Goal: Transaction & Acquisition: Purchase product/service

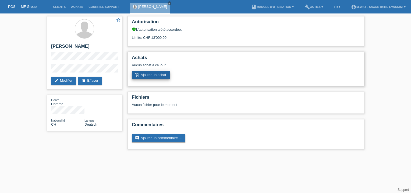
click at [159, 77] on link "add_shopping_cart Ajouter un achat" at bounding box center [151, 75] width 38 height 8
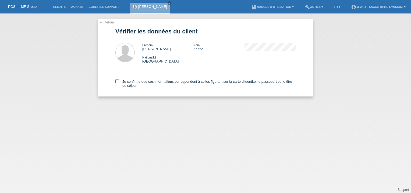
click at [117, 80] on div "Je confirme que ces informations correspondent à celles figurant sur la carte d…" at bounding box center [206, 83] width 180 height 28
click at [117, 80] on icon at bounding box center [118, 81] width 4 height 4
click at [117, 80] on input "Je confirme que ces informations correspondent à celles figurant sur la carte d…" at bounding box center [118, 81] width 4 height 4
checkbox input "true"
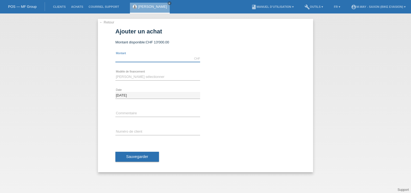
click at [128, 60] on input "text" at bounding box center [158, 58] width 85 height 7
type input "3338.90"
click at [133, 75] on select "Veuillez sélectionner Taux fixes Achat sur facture avec paiement partiel" at bounding box center [158, 77] width 85 height 6
select select "77"
click at [116, 74] on select "Veuillez sélectionner Taux fixes Achat sur facture avec paiement partiel" at bounding box center [158, 77] width 85 height 6
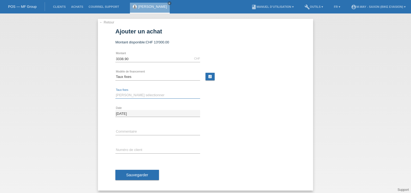
click at [141, 95] on select "Veuillez sélectionner 4 versements 5 versements 6 versements 7 versements 8 ver…" at bounding box center [158, 95] width 85 height 6
select select "172"
click at [116, 92] on select "Veuillez sélectionner 4 versements 5 versements 6 versements 7 versements 8 ver…" at bounding box center [158, 95] width 85 height 6
click at [131, 152] on input "text" at bounding box center [158, 149] width 85 height 7
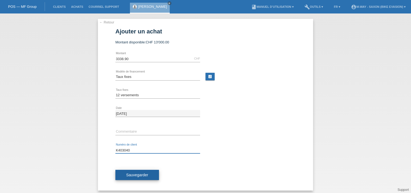
type input "K403040"
click at [138, 173] on span "Sauvegarder" at bounding box center [137, 175] width 22 height 4
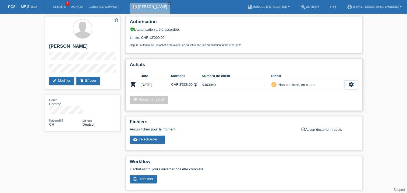
click at [351, 84] on icon "settings" at bounding box center [352, 84] width 6 height 6
click at [337, 99] on icon "get_app" at bounding box center [338, 100] width 5 height 5
click at [350, 82] on icon "settings" at bounding box center [352, 84] width 6 height 6
click at [322, 116] on span "Le client s'est retiré de l'achat..." at bounding box center [331, 117] width 50 height 6
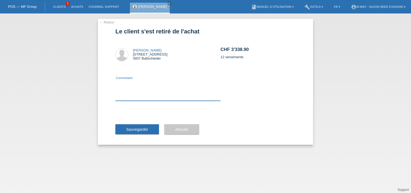
click at [151, 98] on textarea at bounding box center [168, 90] width 105 height 21
type textarea "modification prix"
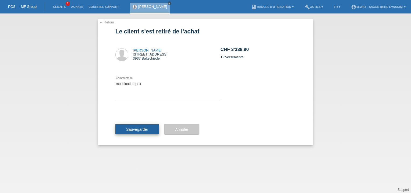
click at [138, 130] on span "Sauvegarder" at bounding box center [137, 129] width 22 height 4
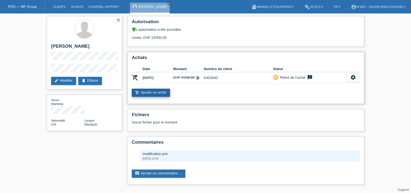
click at [165, 90] on link "add_shopping_cart Ajouter un achat" at bounding box center [151, 93] width 38 height 8
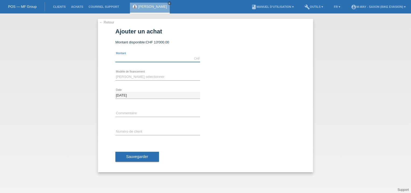
click at [135, 57] on input "text" at bounding box center [158, 58] width 85 height 7
type input "3000.00"
click at [126, 79] on select "Veuillez sélectionner Taux fixes Achat sur facture avec paiement partiel" at bounding box center [158, 77] width 85 height 6
select select "77"
click at [116, 74] on select "Veuillez sélectionner Taux fixes Achat sur facture avec paiement partiel" at bounding box center [158, 77] width 85 height 6
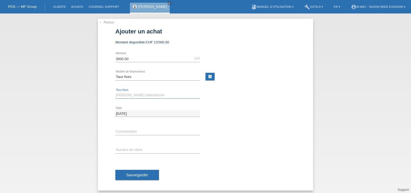
click at [139, 95] on select "Veuillez sélectionner 4 versements 5 versements 6 versements 7 versements 8 ver…" at bounding box center [158, 95] width 85 height 6
select select "172"
click at [116, 92] on select "Veuillez sélectionner 4 versements 5 versements 6 versements 7 versements 8 ver…" at bounding box center [158, 95] width 85 height 6
click at [127, 149] on input "text" at bounding box center [158, 149] width 85 height 7
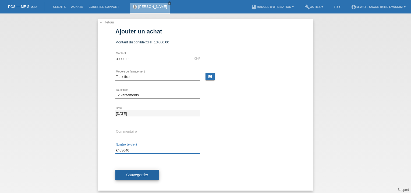
type input "k403040"
click at [145, 174] on span "Sauvegarder" at bounding box center [137, 175] width 22 height 4
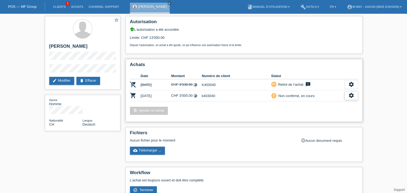
click at [352, 97] on icon "settings" at bounding box center [352, 95] width 6 height 6
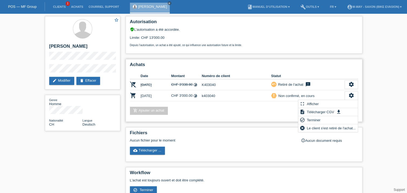
click at [342, 66] on h2 "Achats" at bounding box center [244, 66] width 228 height 8
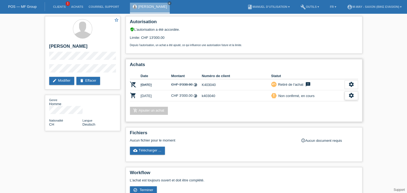
click at [350, 96] on icon "settings" at bounding box center [352, 95] width 6 height 6
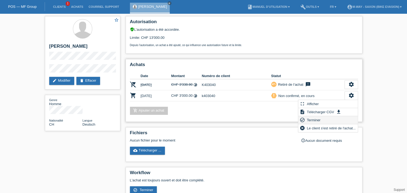
click at [326, 120] on div "check_circle_outline Terminer" at bounding box center [329, 120] width 60 height 8
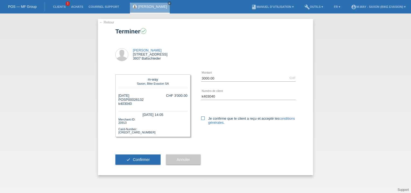
click at [204, 116] on icon at bounding box center [203, 118] width 4 height 4
click at [204, 116] on input "Je confirme que le client a reçu et accepté les conditions générales ." at bounding box center [203, 118] width 4 height 4
checkbox input "true"
click at [149, 159] on span "Confirmer" at bounding box center [141, 159] width 17 height 4
